Goal: Information Seeking & Learning: Learn about a topic

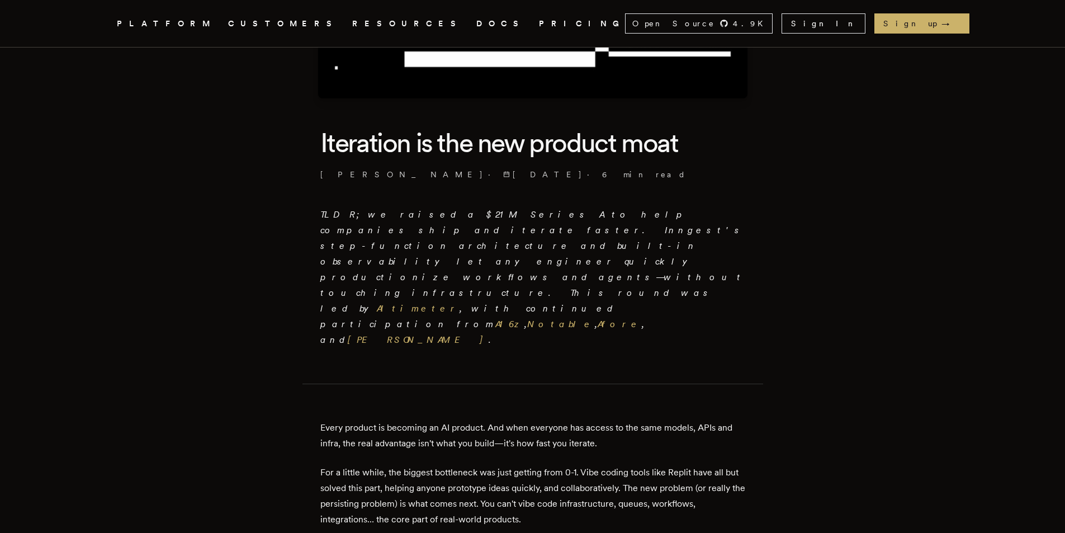
scroll to position [224, 0]
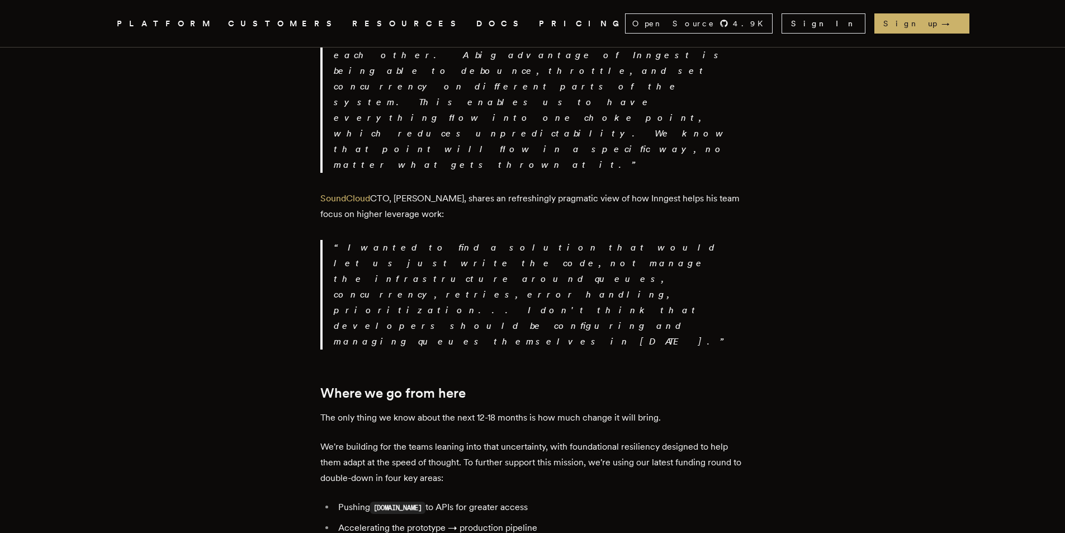
scroll to position [2012, 0]
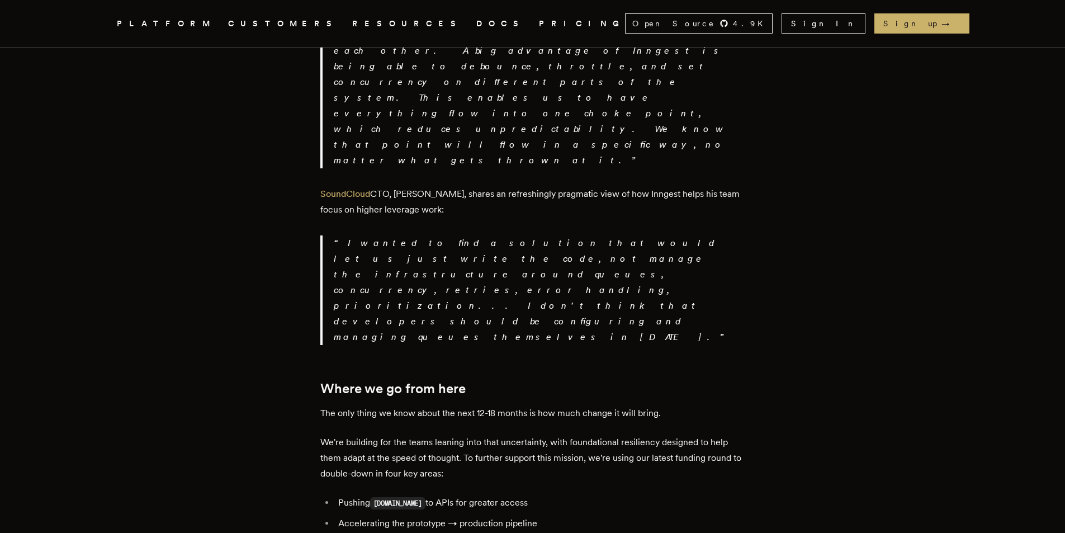
click at [584, 434] on p "We're building for the teams leaning into that uncertainty, with foundational r…" at bounding box center [532, 457] width 425 height 47
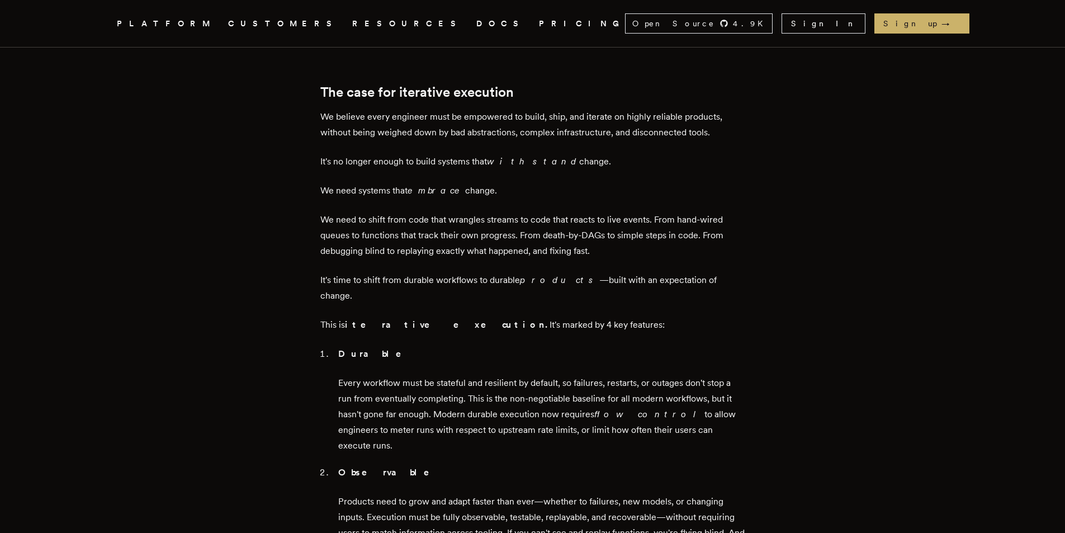
scroll to position [0, 0]
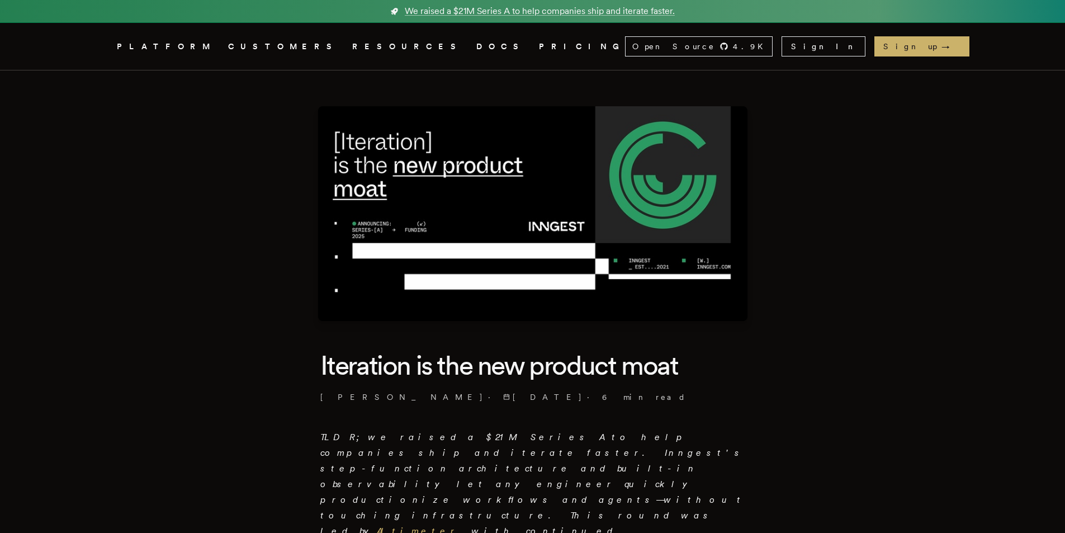
drag, startPoint x: 870, startPoint y: 294, endPoint x: 791, endPoint y: -49, distance: 351.4
click at [476, 40] on link "DOCS" at bounding box center [500, 47] width 49 height 14
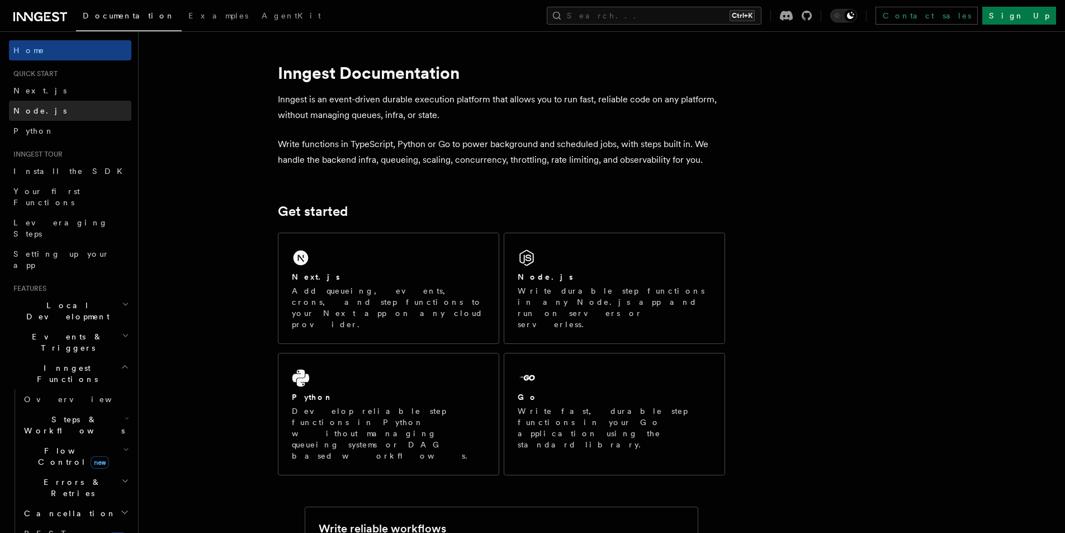
click at [78, 104] on link "Node.js" at bounding box center [70, 111] width 122 height 20
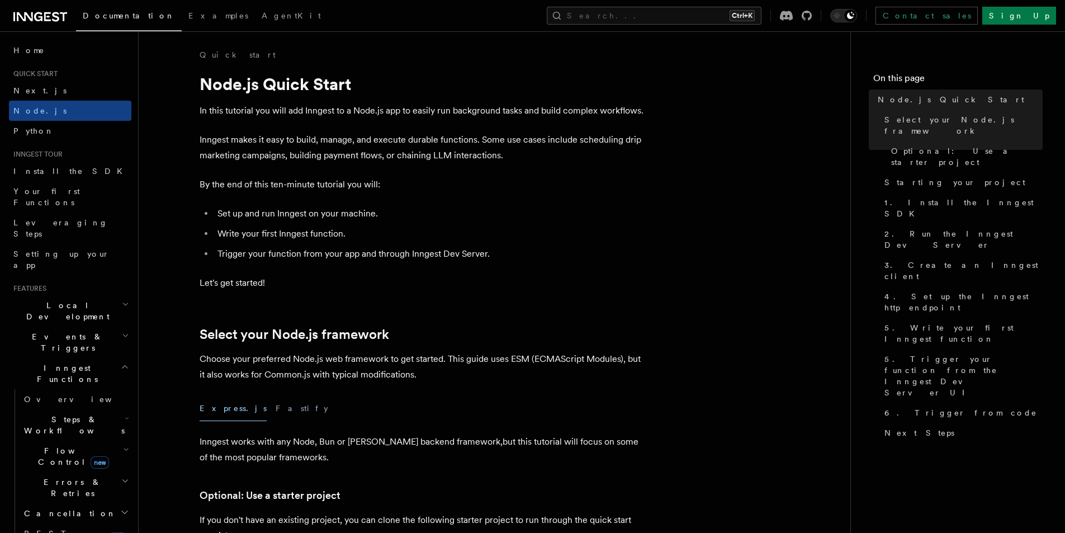
click at [92, 409] on h2 "Steps & Workflows" at bounding box center [76, 424] width 112 height 31
click at [80, 440] on link "Overview" at bounding box center [80, 450] width 101 height 20
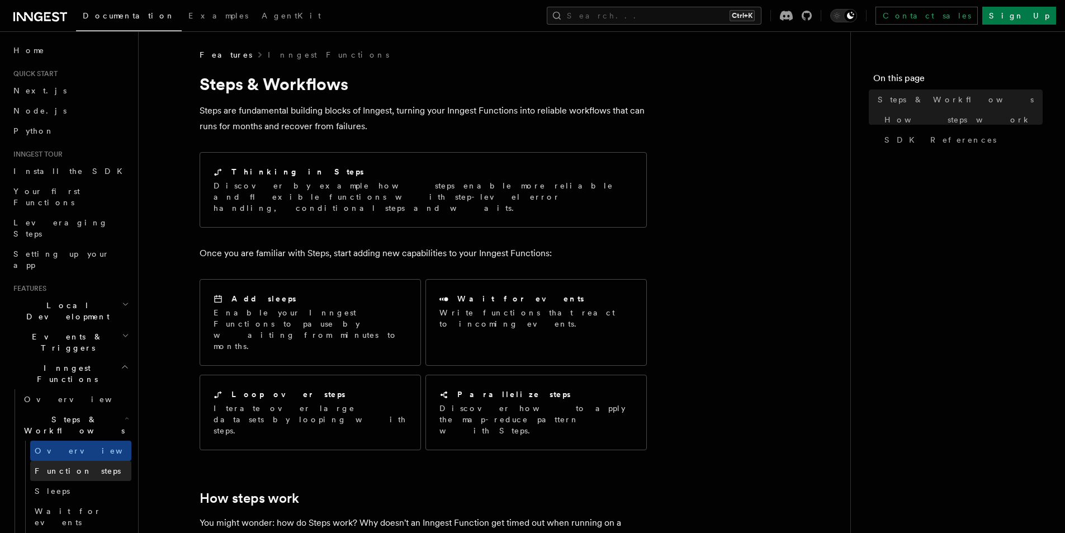
click at [82, 465] on span "Function steps" at bounding box center [78, 470] width 86 height 11
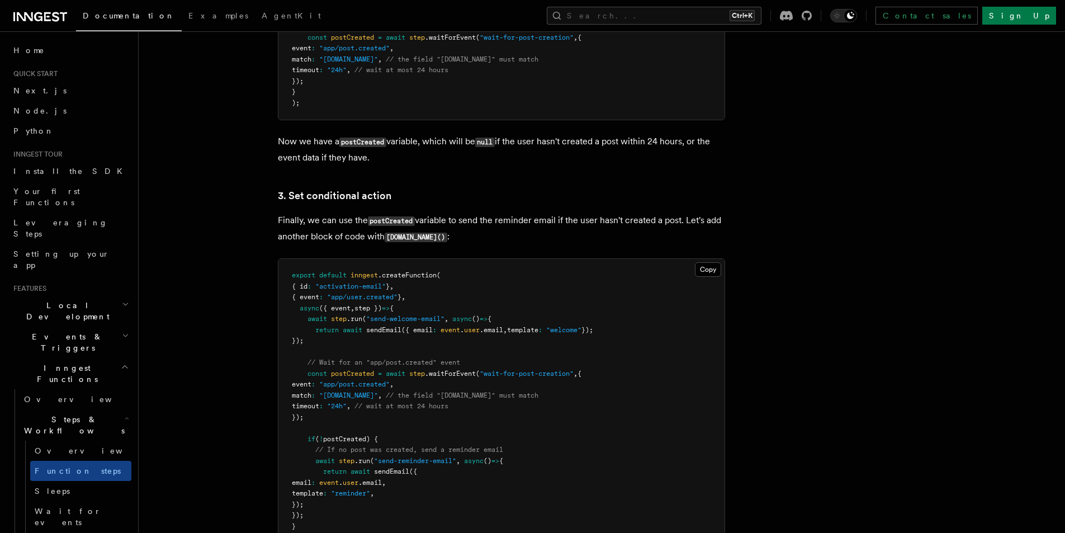
scroll to position [1397, 0]
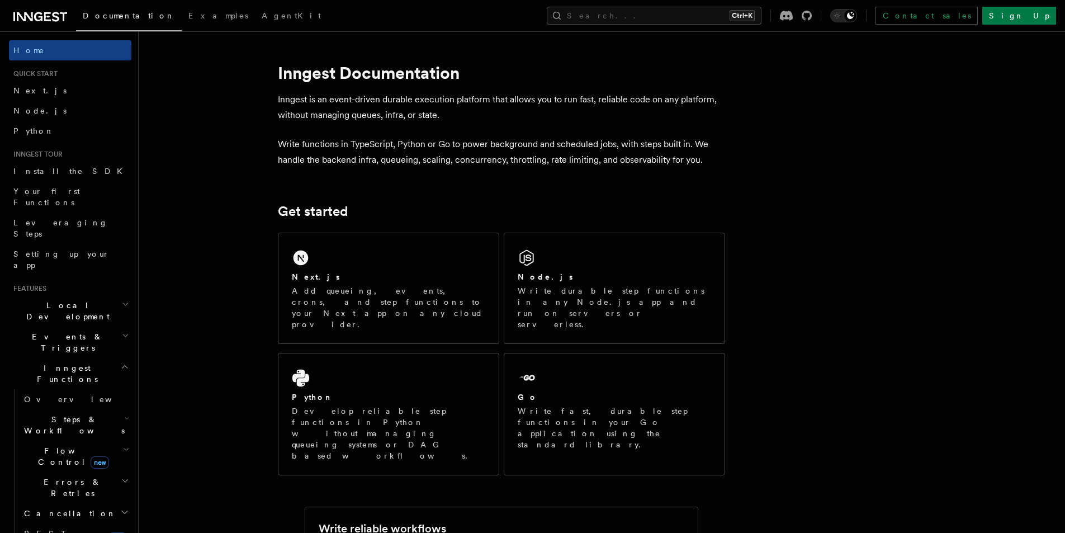
click at [123, 445] on icon "button" at bounding box center [126, 449] width 6 height 9
click at [89, 472] on link "Overview" at bounding box center [80, 482] width 101 height 20
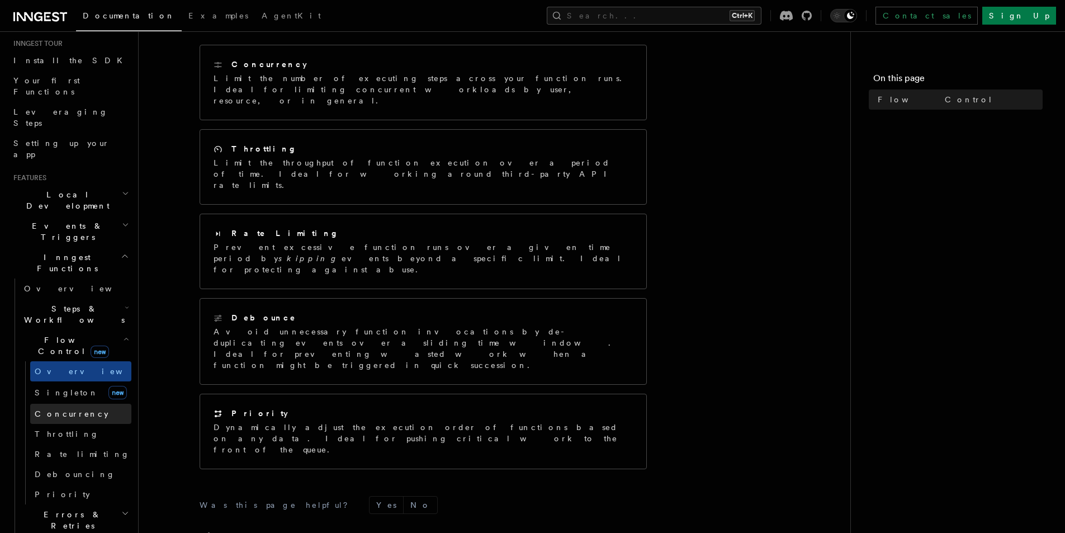
scroll to position [112, 0]
click at [82, 380] on link "Singleton new" at bounding box center [80, 391] width 101 height 22
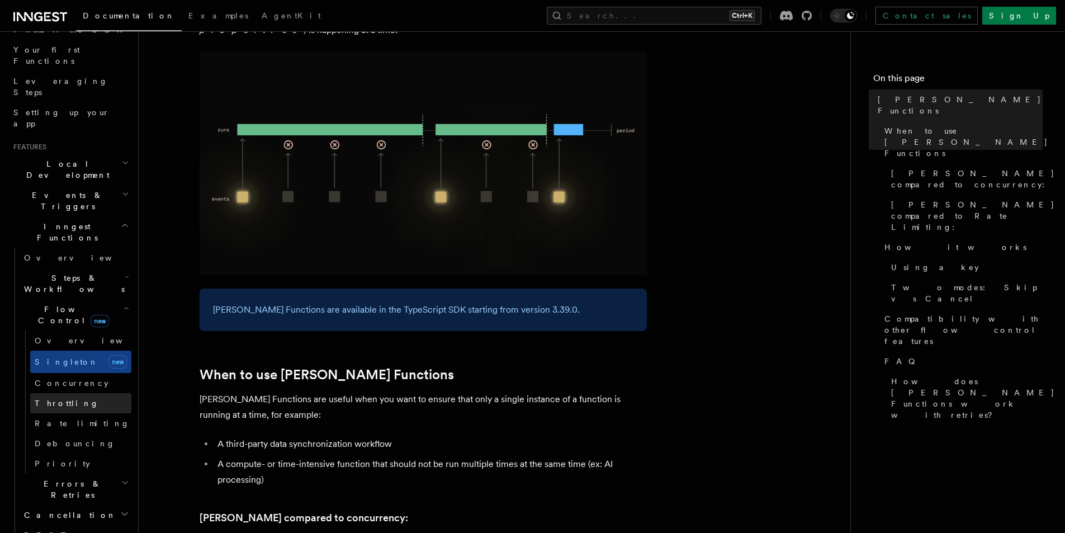
scroll to position [168, 0]
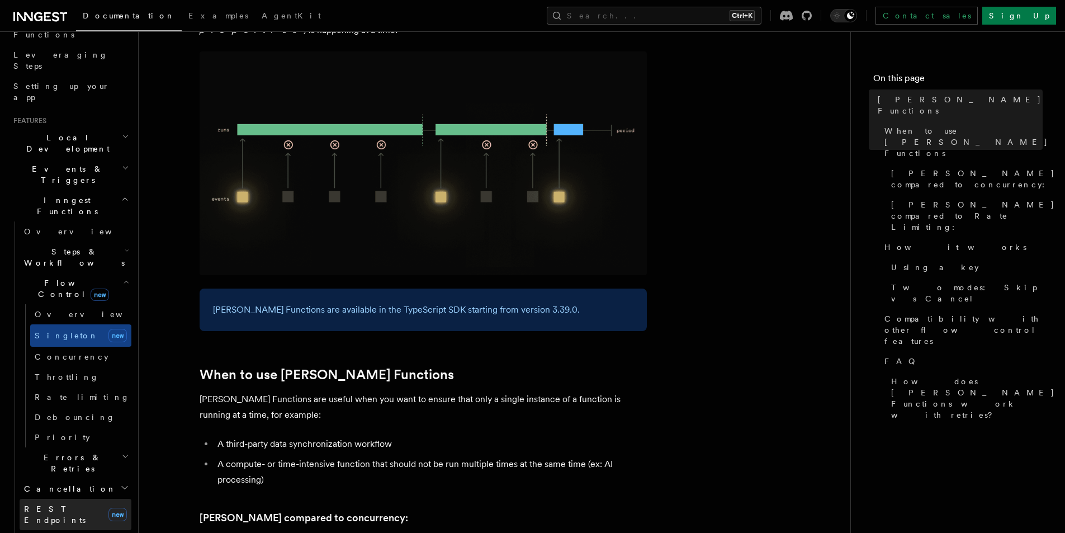
click at [88, 499] on link "REST Endpoints new" at bounding box center [76, 514] width 112 height 31
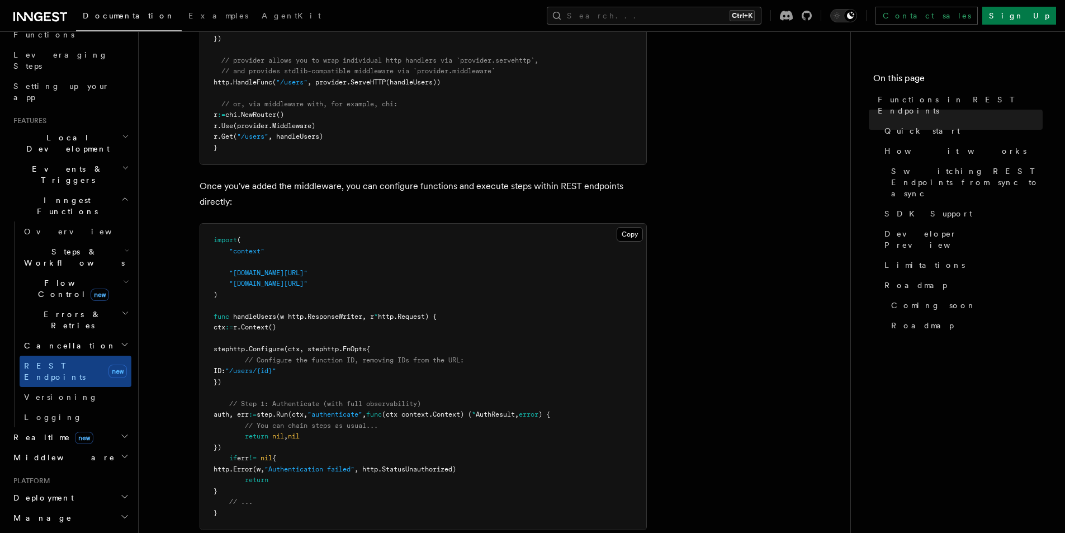
scroll to position [391, 0]
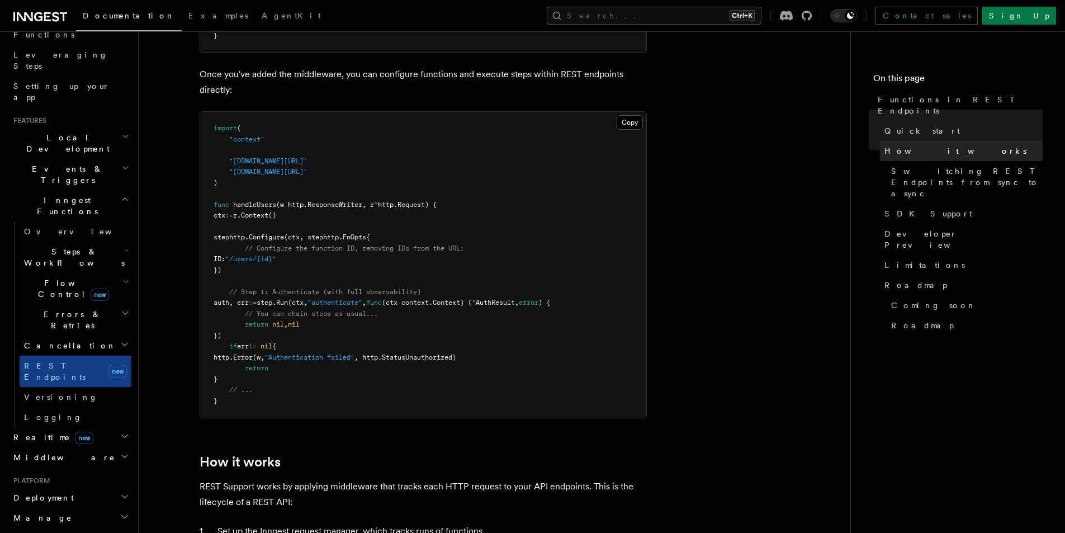
click at [899, 145] on span "How it works" at bounding box center [955, 150] width 142 height 11
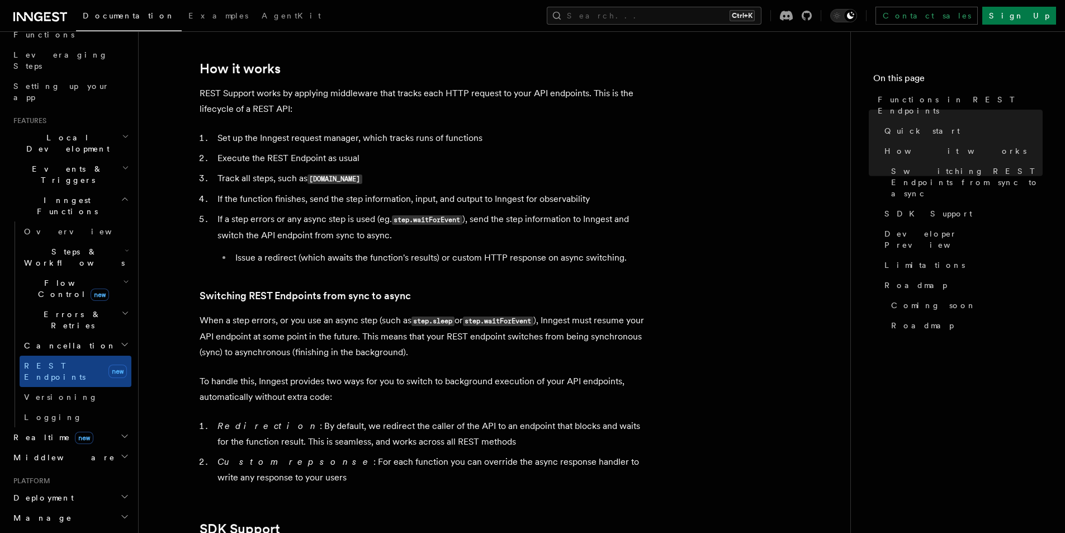
scroll to position [1127, 0]
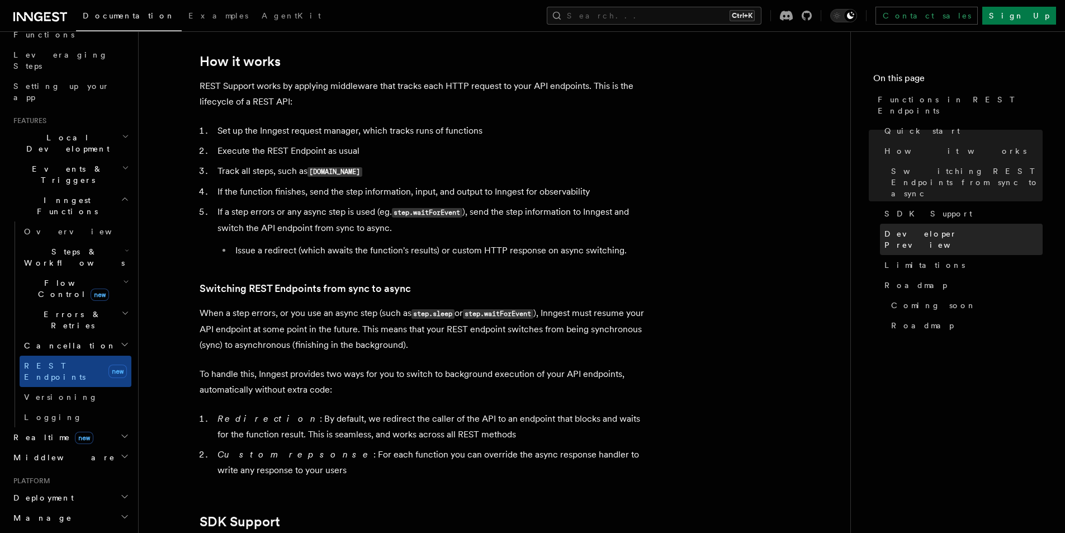
click at [980, 224] on link "Developer Preview" at bounding box center [961, 239] width 163 height 31
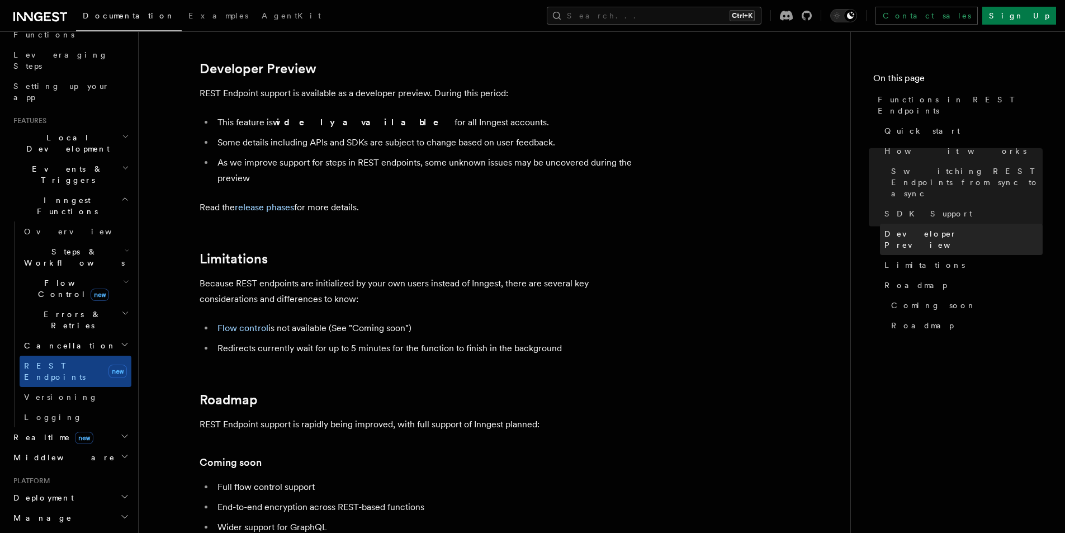
scroll to position [1768, 0]
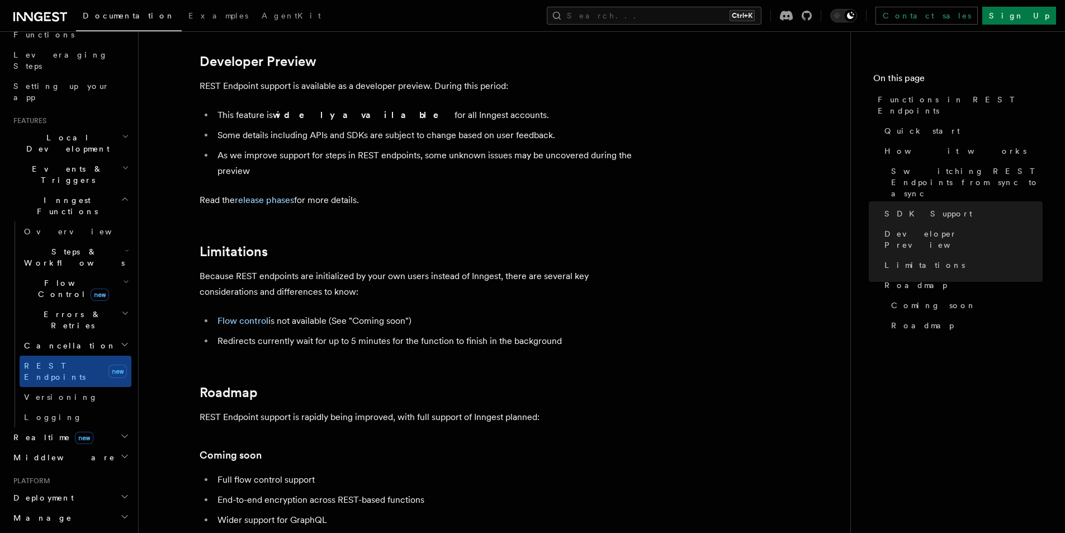
click at [120, 431] on icon "button" at bounding box center [124, 435] width 9 height 9
click at [91, 447] on link "Overview" at bounding box center [76, 457] width 112 height 20
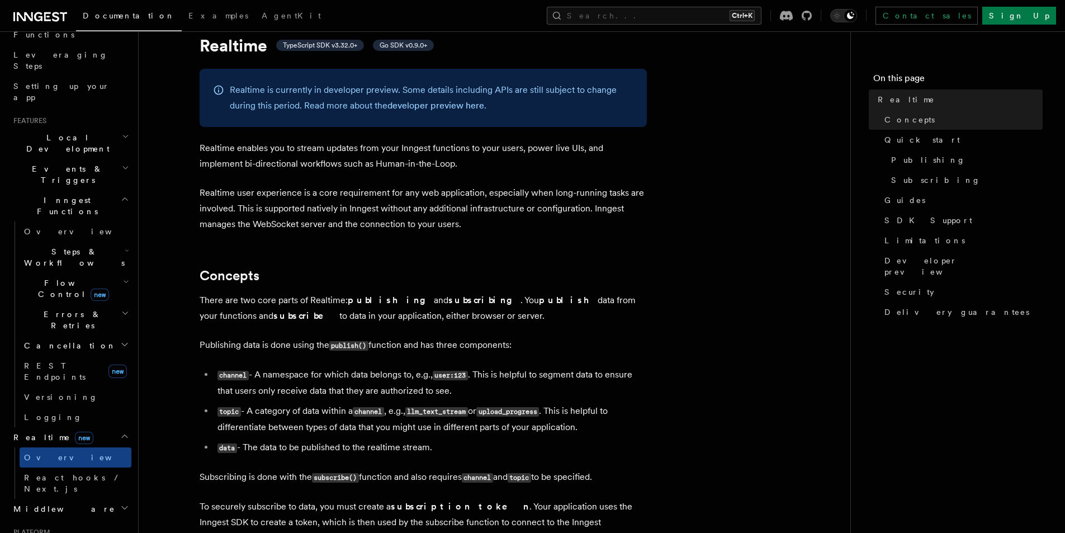
scroll to position [56, 0]
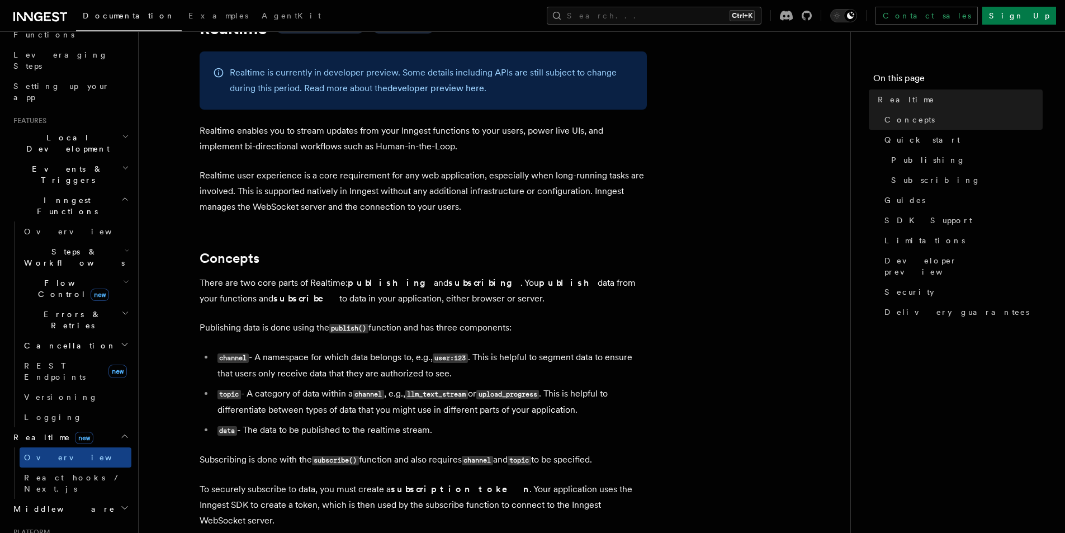
click at [98, 427] on h2 "Realtime new" at bounding box center [70, 437] width 122 height 20
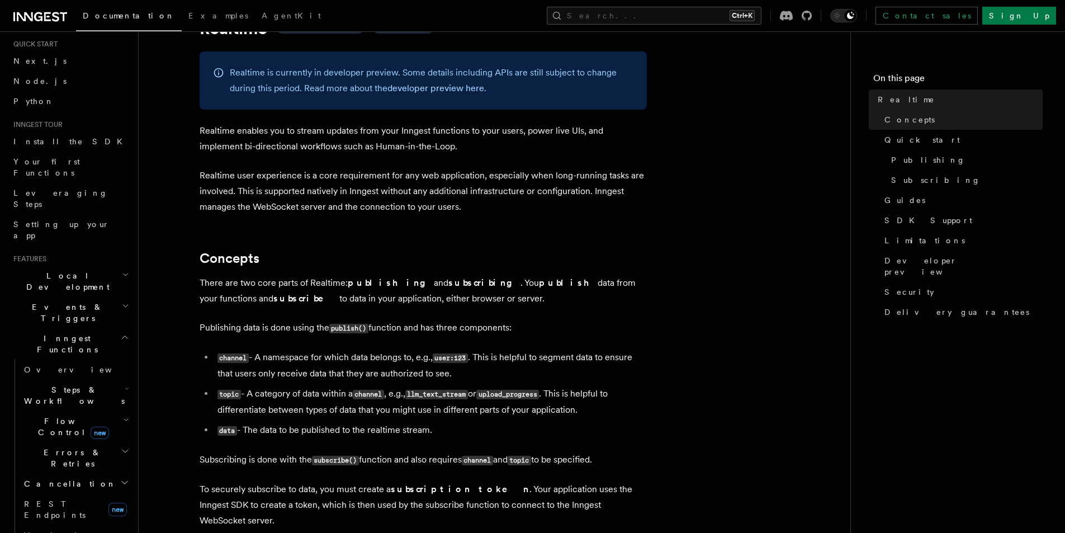
scroll to position [0, 0]
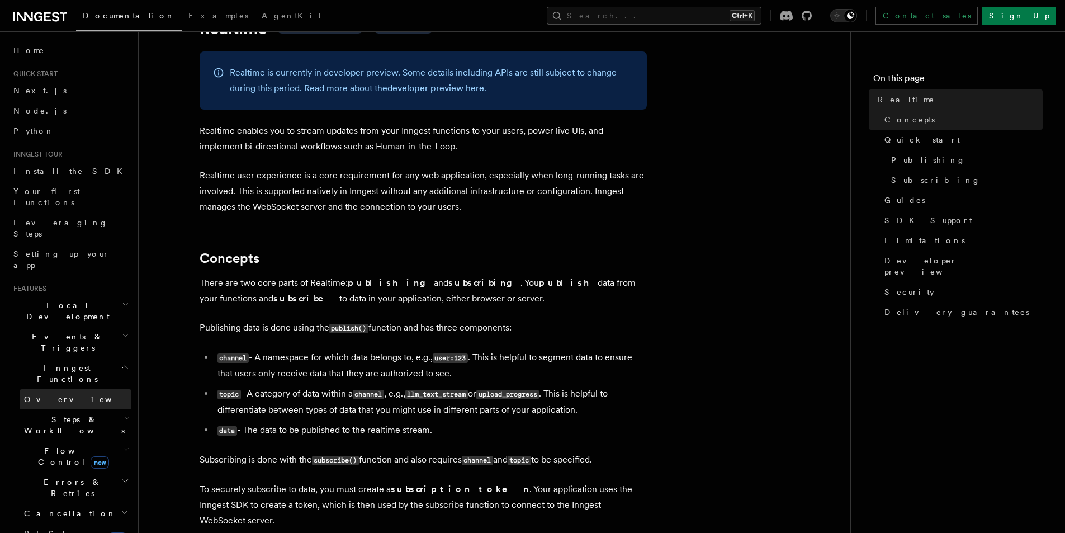
click at [95, 389] on link "Overview" at bounding box center [76, 399] width 112 height 20
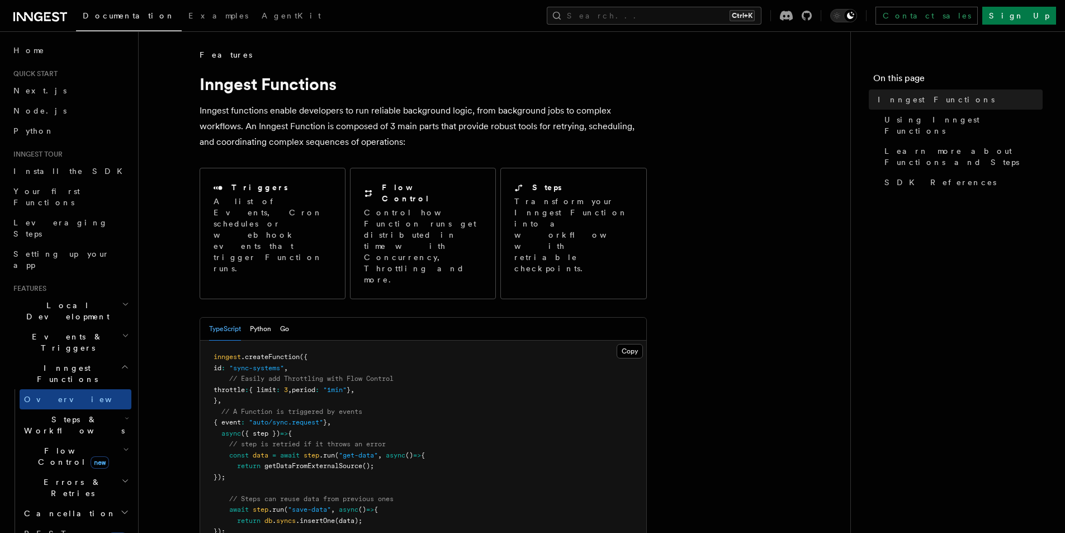
click at [100, 409] on h2 "Steps & Workflows" at bounding box center [76, 424] width 112 height 31
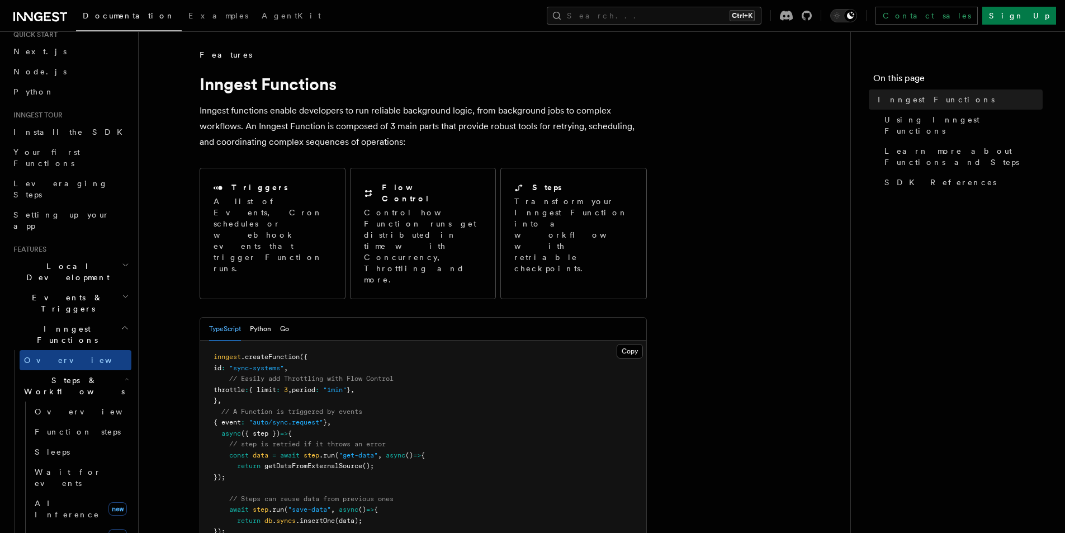
scroll to position [56, 0]
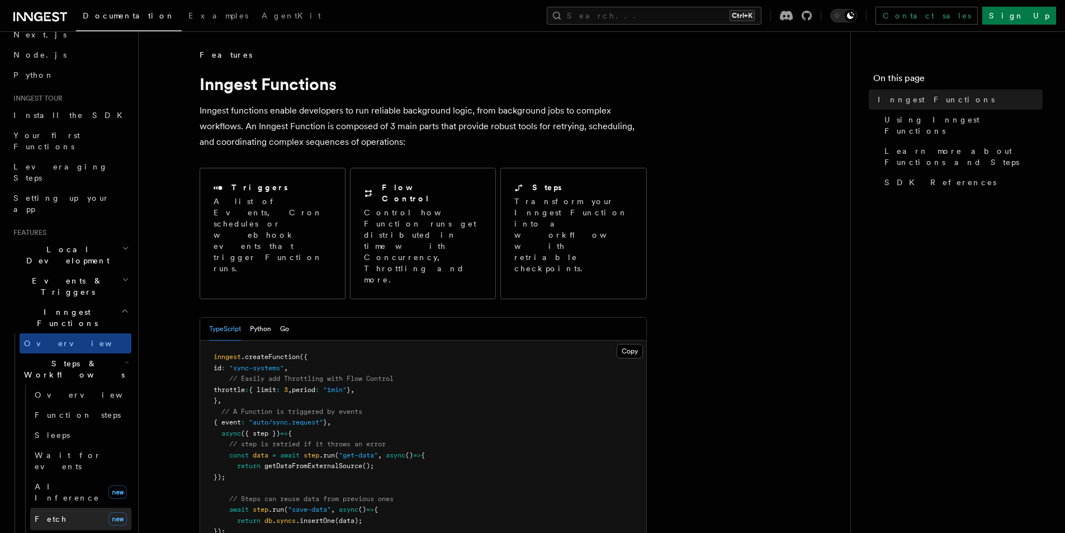
click at [89, 508] on link "Fetch new" at bounding box center [80, 519] width 101 height 22
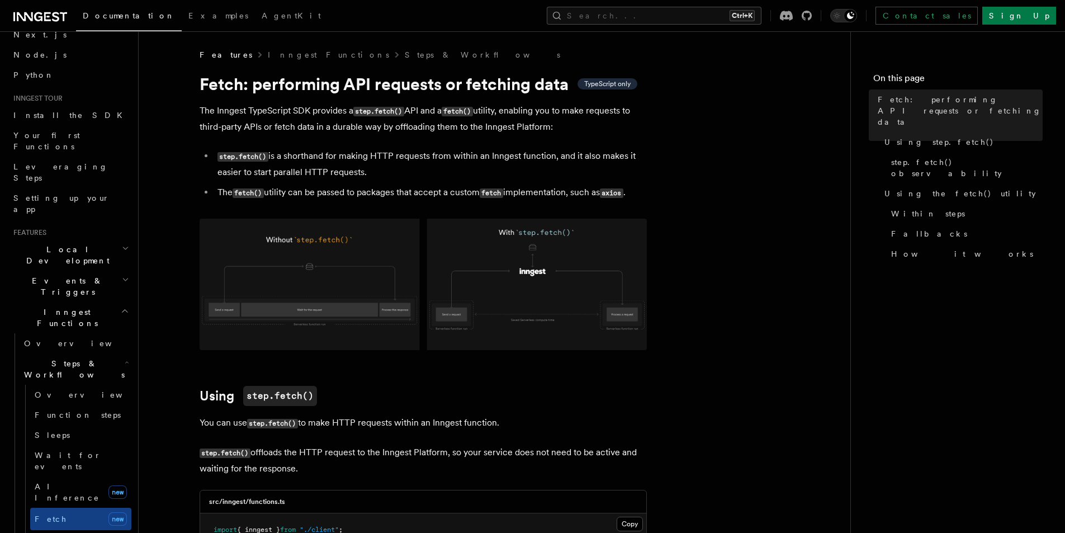
click at [74, 385] on link "Overview" at bounding box center [80, 395] width 101 height 20
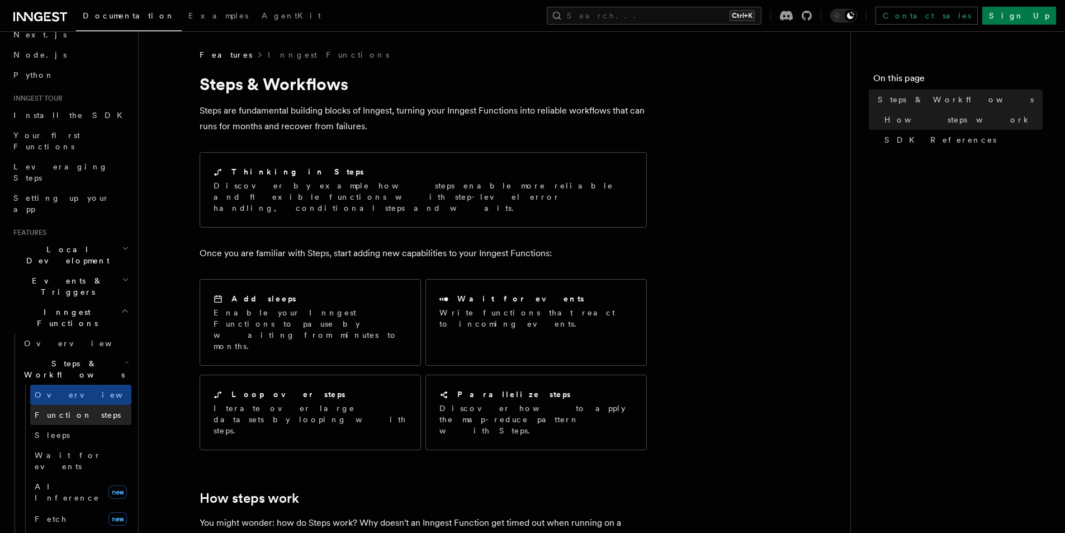
click at [79, 410] on span "Function steps" at bounding box center [78, 414] width 86 height 9
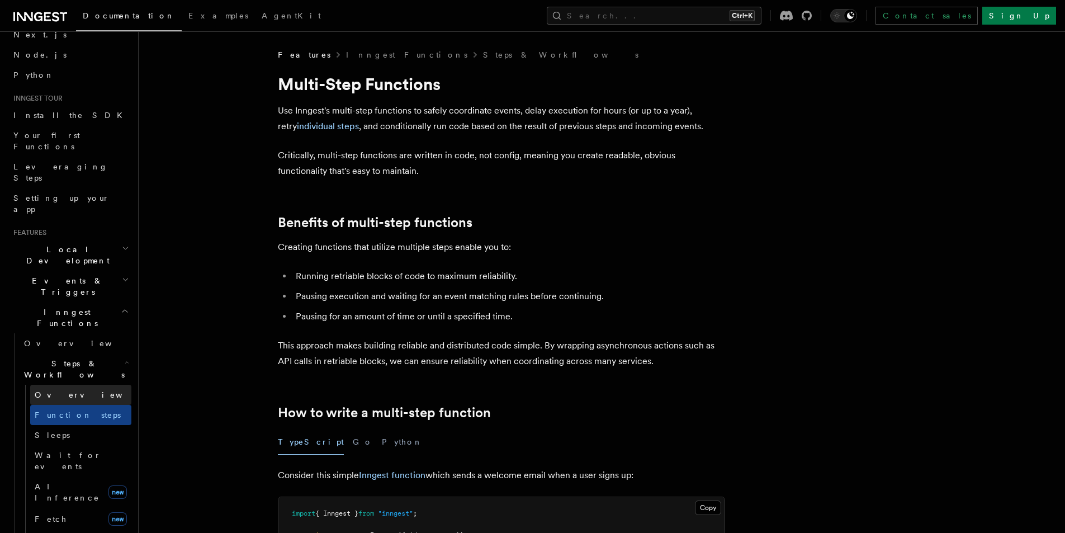
click at [87, 385] on link "Overview" at bounding box center [80, 395] width 101 height 20
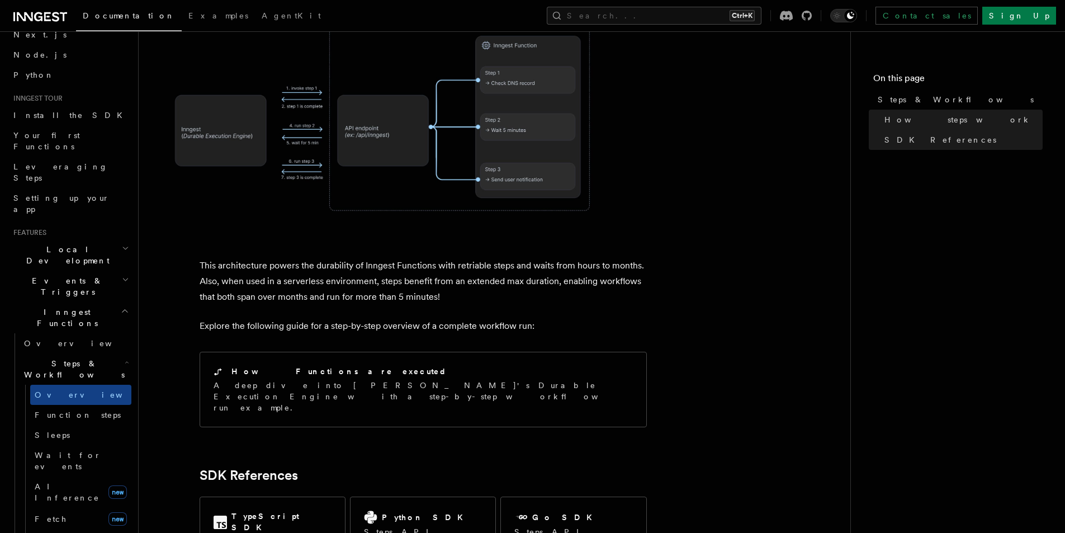
scroll to position [112, 0]
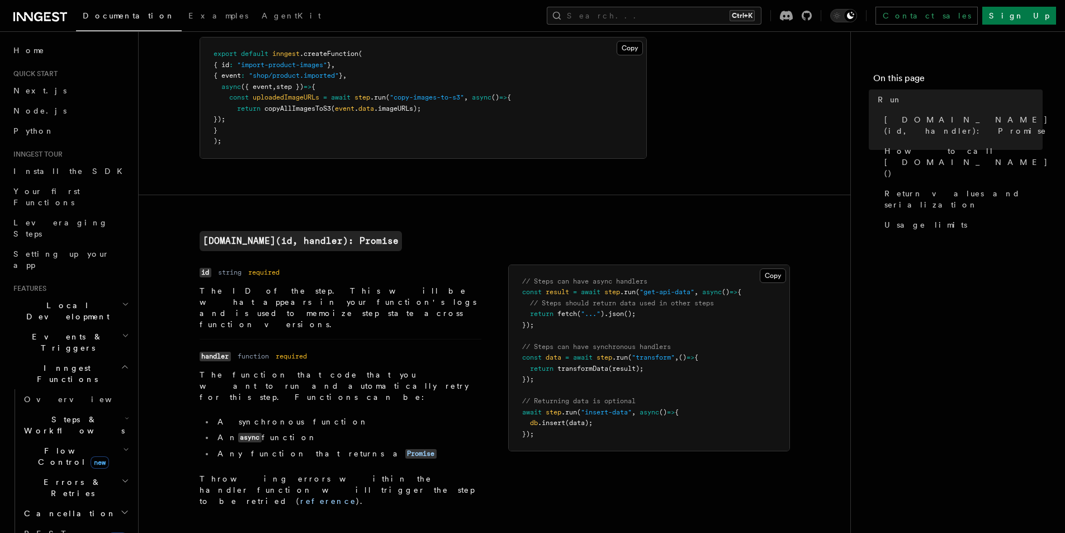
click at [105, 358] on h2 "Inngest Functions" at bounding box center [70, 373] width 122 height 31
click at [108, 326] on h2 "Events & Triggers" at bounding box center [70, 341] width 122 height 31
click at [89, 358] on link "Overview" at bounding box center [76, 368] width 112 height 20
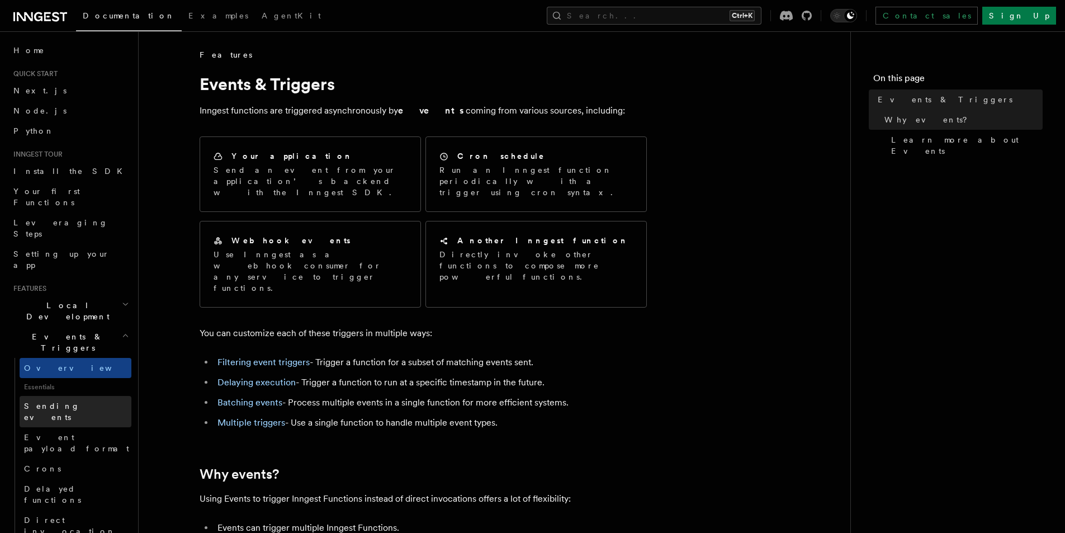
click at [77, 401] on span "Sending events" at bounding box center [52, 411] width 56 height 20
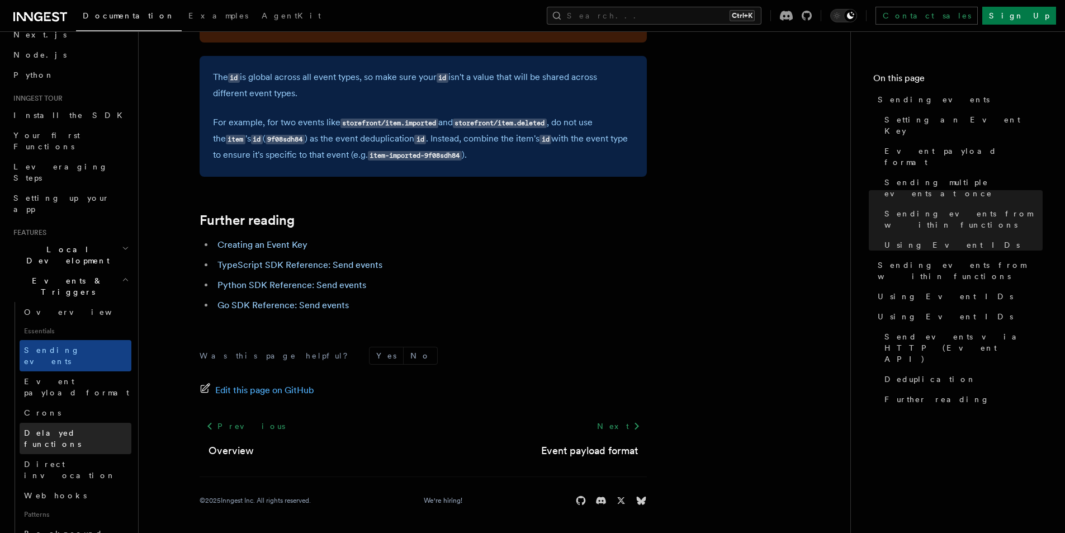
scroll to position [112, 0]
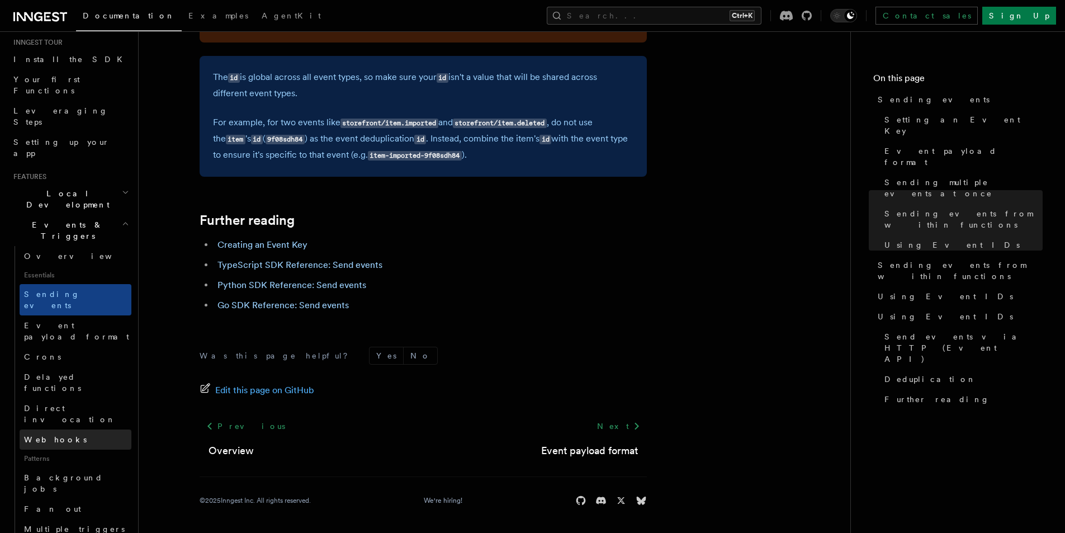
click at [79, 429] on link "Webhooks" at bounding box center [76, 439] width 112 height 20
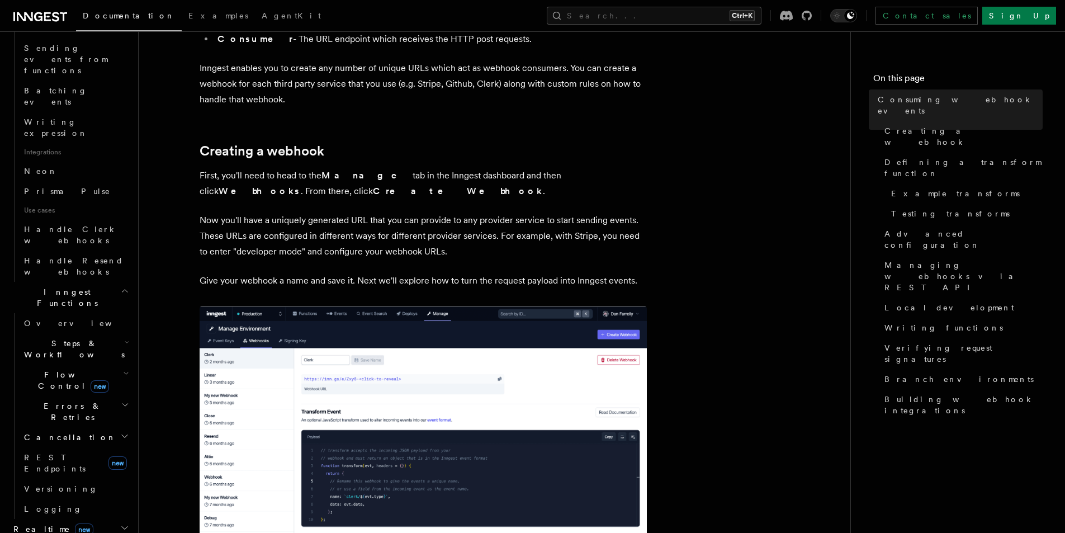
scroll to position [727, 0]
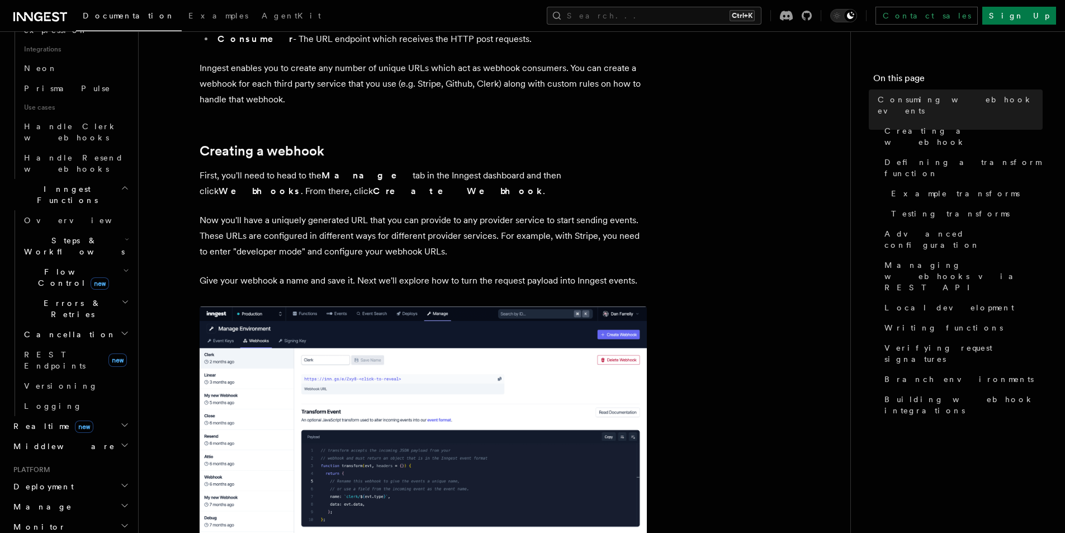
click at [109, 436] on h2 "Middleware" at bounding box center [70, 446] width 122 height 20
click at [111, 416] on h2 "Realtime new" at bounding box center [70, 426] width 122 height 20
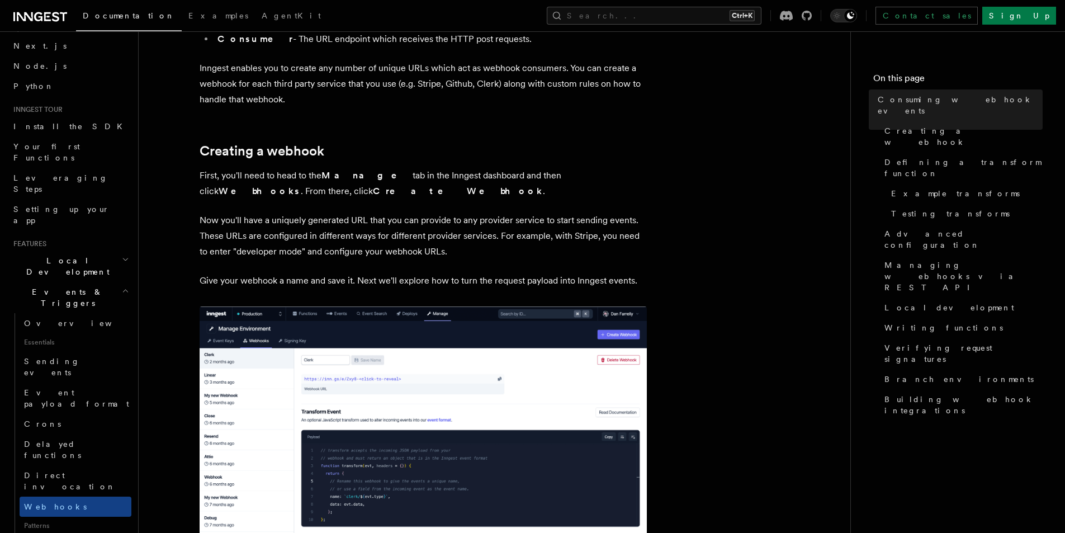
scroll to position [0, 0]
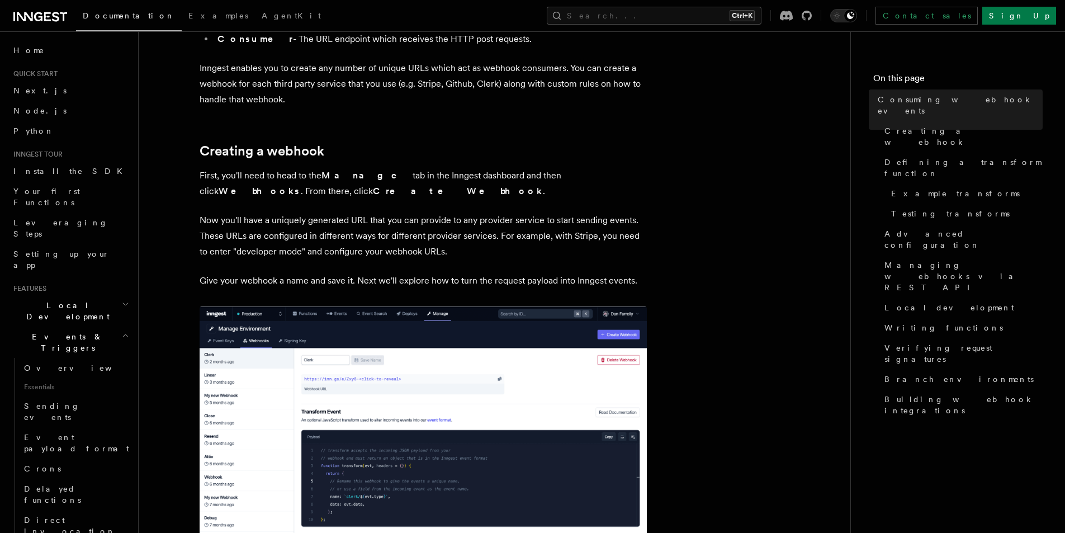
click at [86, 326] on h2 "Events & Triggers" at bounding box center [70, 341] width 122 height 31
click at [78, 503] on h2 "Cancellation" at bounding box center [76, 513] width 112 height 20
click at [78, 476] on span "Errors & Retries" at bounding box center [71, 487] width 102 height 22
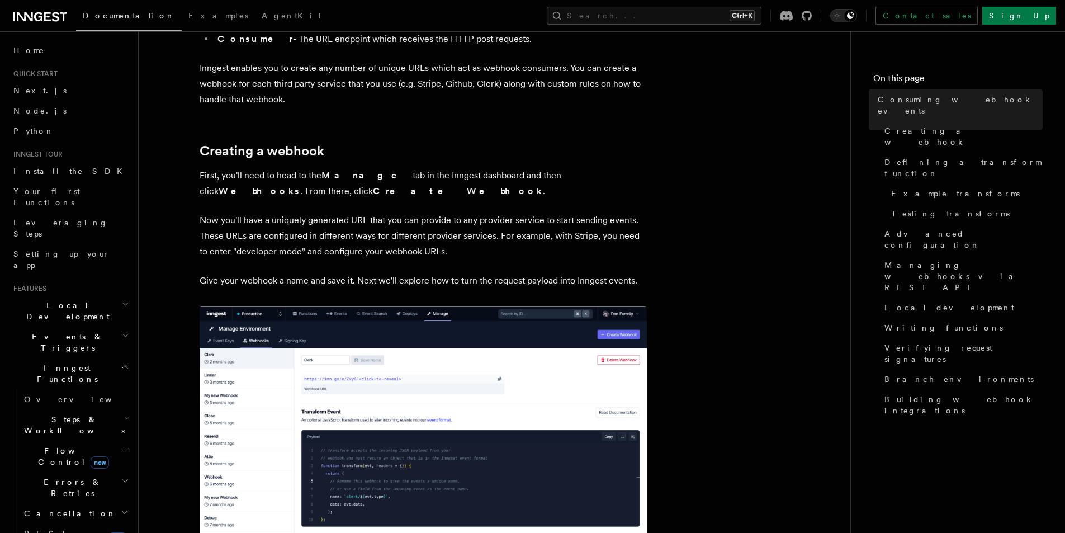
click at [50, 440] on h2 "Flow Control new" at bounding box center [76, 455] width 112 height 31
click at [50, 445] on span "Flow Control new" at bounding box center [71, 456] width 103 height 22
click at [51, 414] on span "Steps & Workflows" at bounding box center [72, 425] width 105 height 22
click at [69, 440] on link "Overview" at bounding box center [80, 450] width 101 height 20
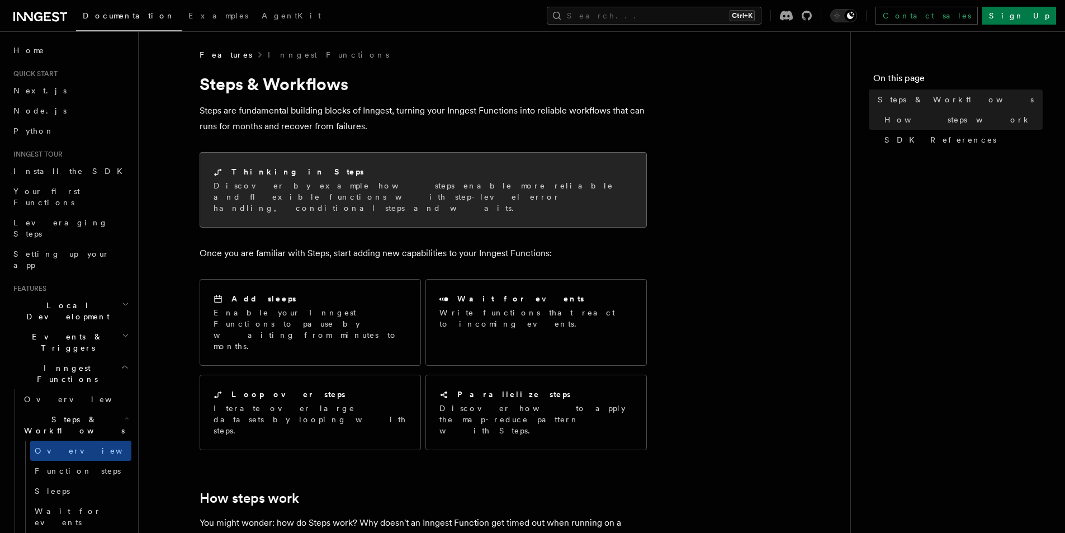
click at [439, 177] on div "Thinking in Steps" at bounding box center [423, 172] width 419 height 12
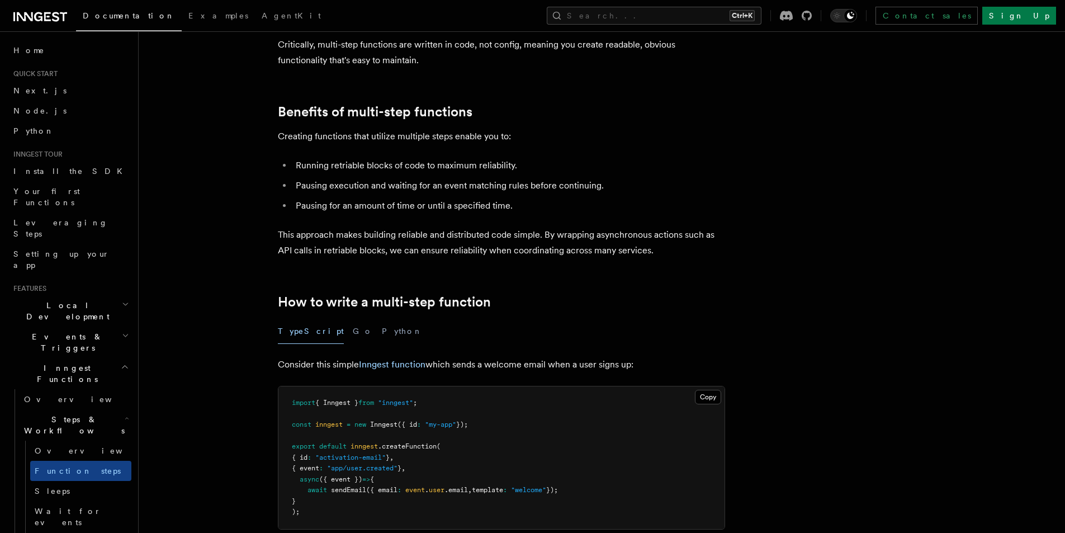
scroll to position [112, 0]
